Goal: Navigation & Orientation: Find specific page/section

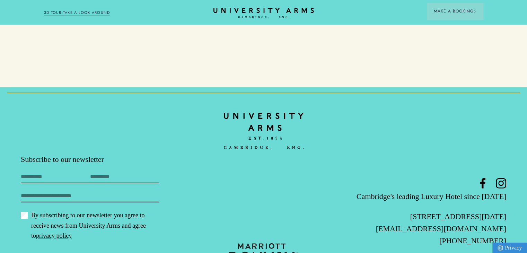
scroll to position [2098, 0]
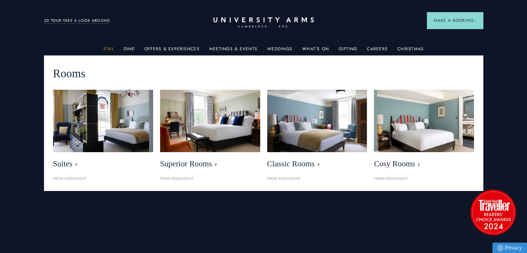
click at [113, 46] on link "Stay" at bounding box center [108, 50] width 11 height 9
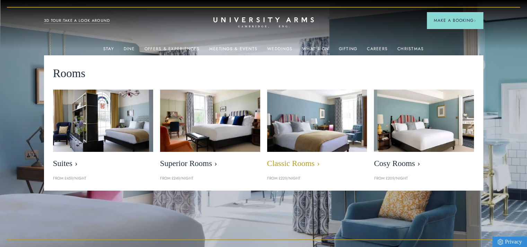
click at [290, 167] on span "Classic Rooms" at bounding box center [317, 164] width 100 height 10
